Goal: Check status

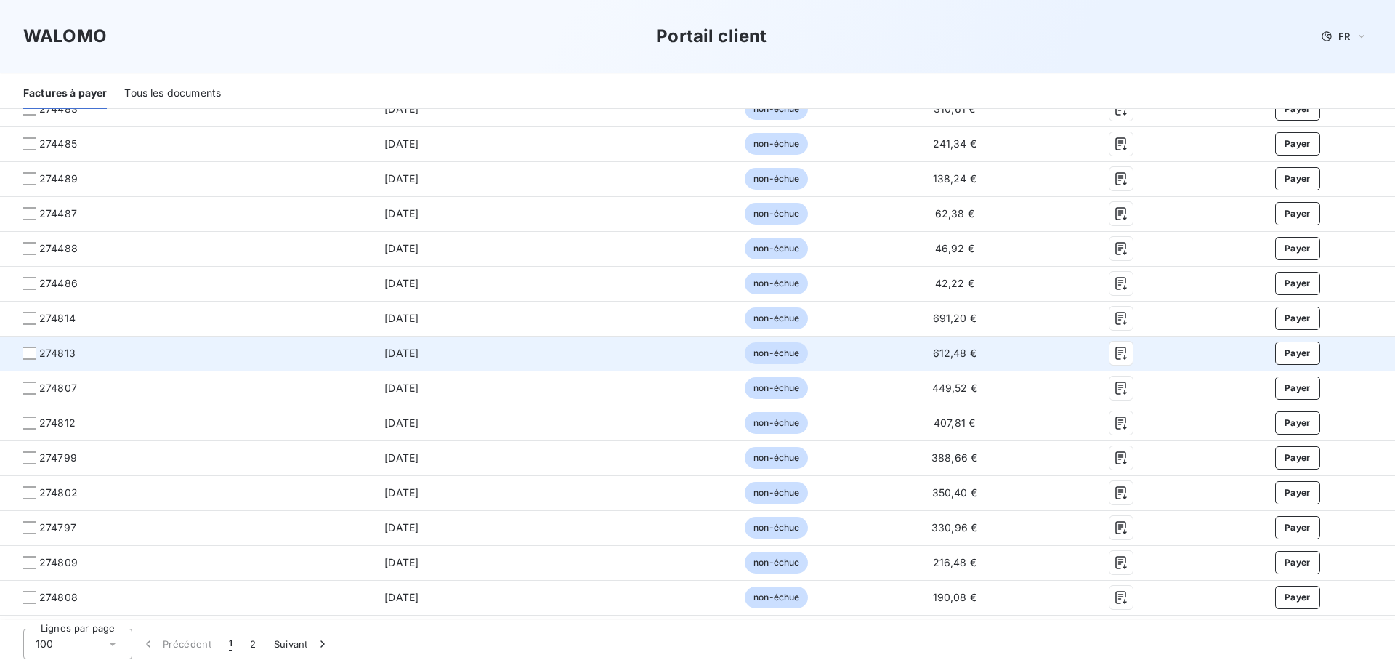
scroll to position [3193, 0]
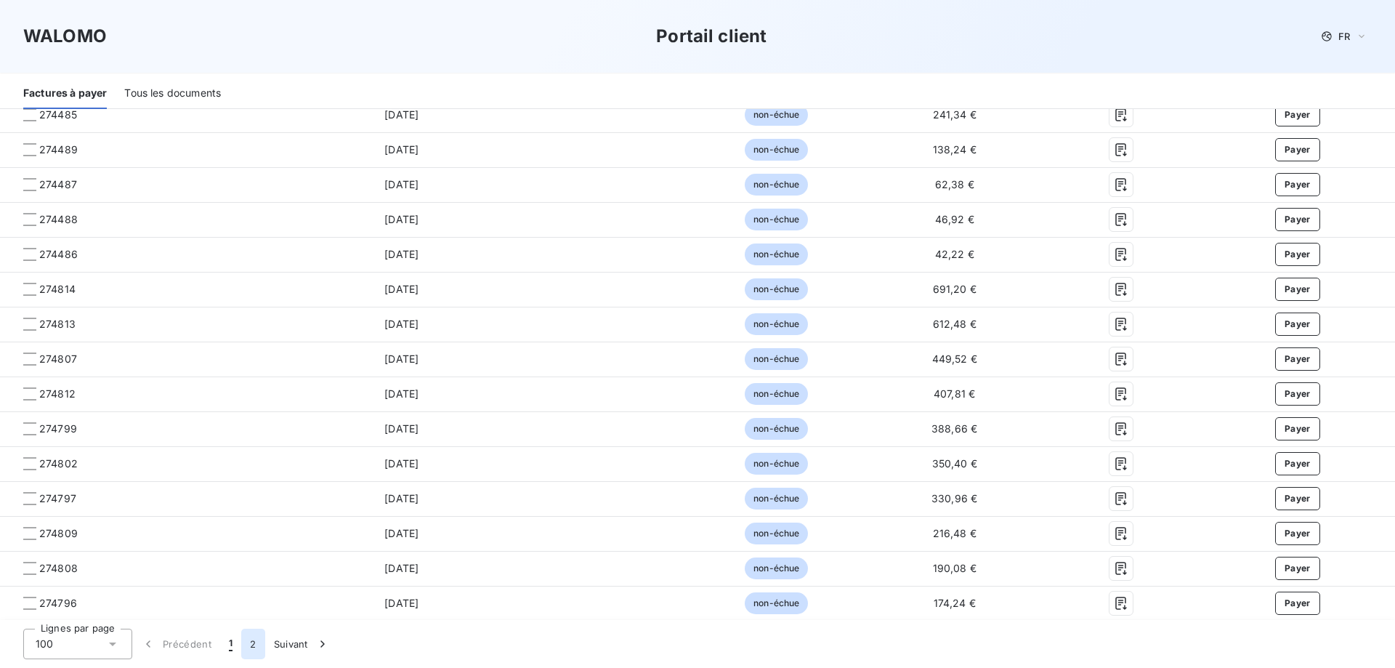
click at [254, 645] on button "2" at bounding box center [252, 644] width 23 height 31
click at [195, 641] on button "Précédent" at bounding box center [176, 644] width 88 height 31
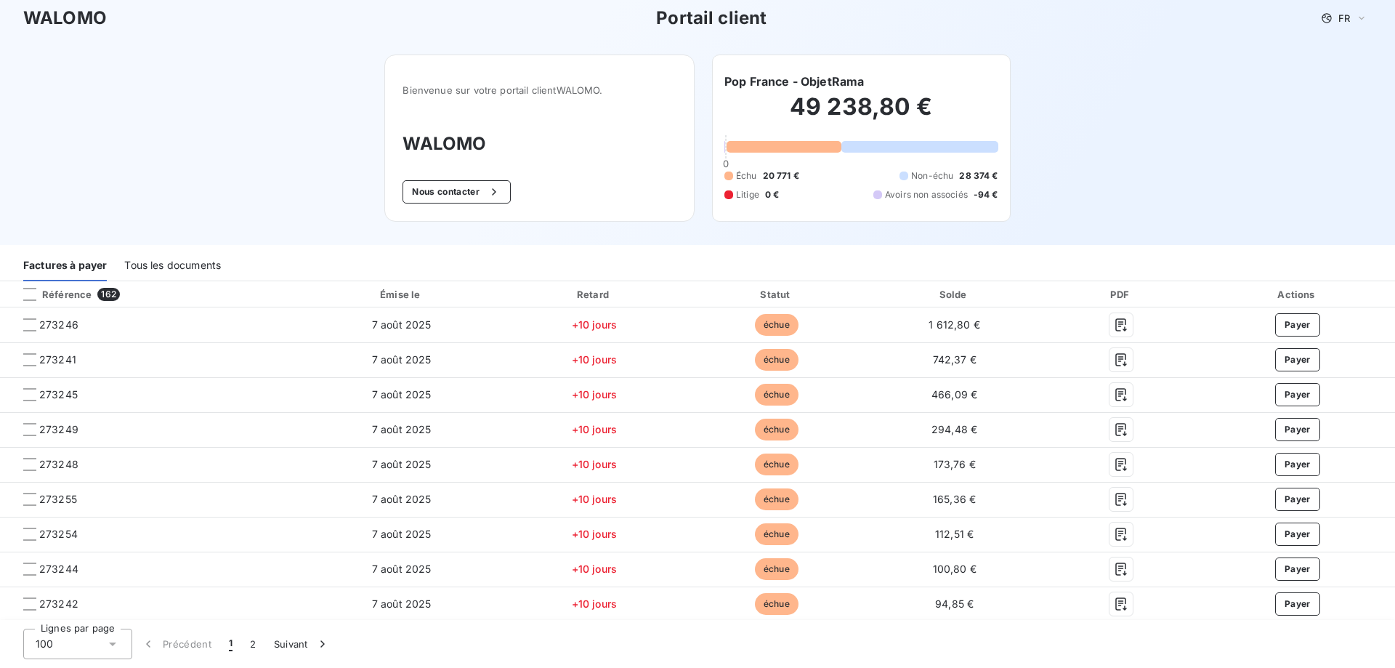
scroll to position [0, 0]
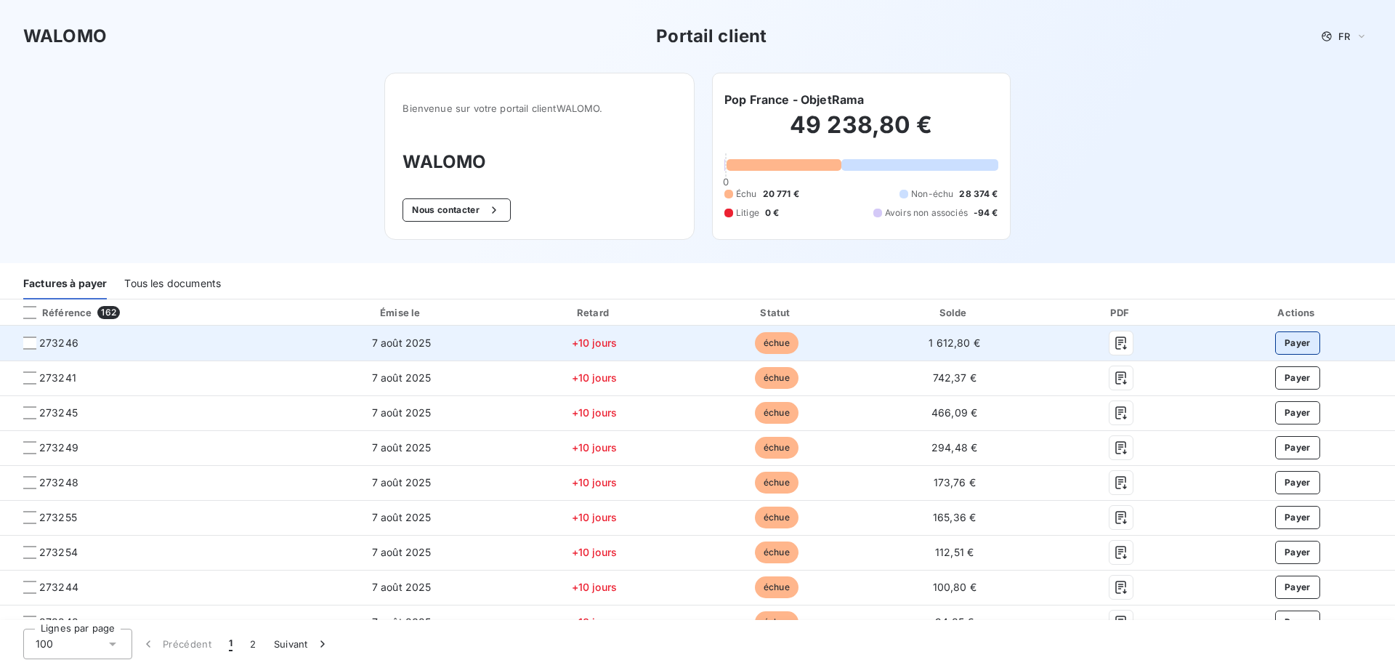
click at [1298, 352] on button "Payer" at bounding box center [1297, 342] width 45 height 23
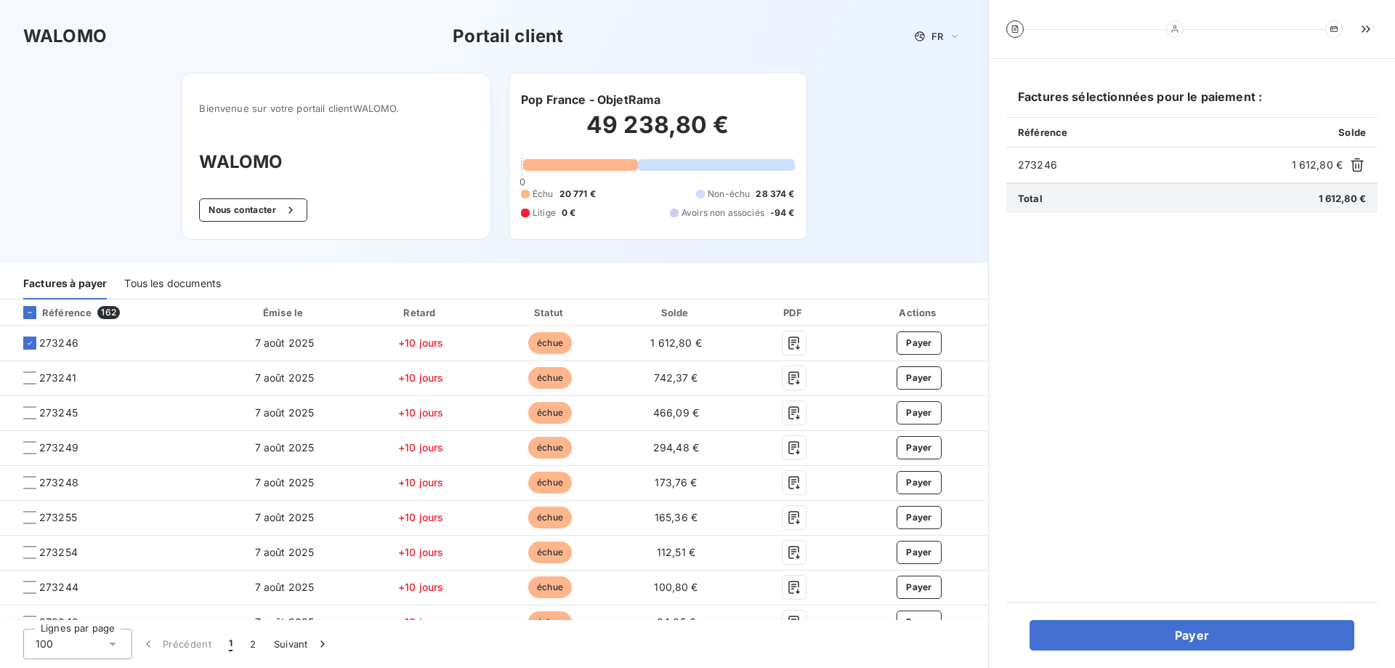
click at [888, 223] on div "WALOMO Portail client FR Bienvenue sur votre portail client WALOMO . WALOMO Nou…" at bounding box center [494, 131] width 988 height 263
click at [891, 186] on div "WALOMO Portail client FR Bienvenue sur votre portail client WALOMO . WALOMO Nou…" at bounding box center [494, 131] width 988 height 263
click at [126, 169] on div "WALOMO Portail client FR Bienvenue sur votre portail client WALOMO . WALOMO Nou…" at bounding box center [494, 131] width 988 height 263
